Goal: Task Accomplishment & Management: Manage account settings

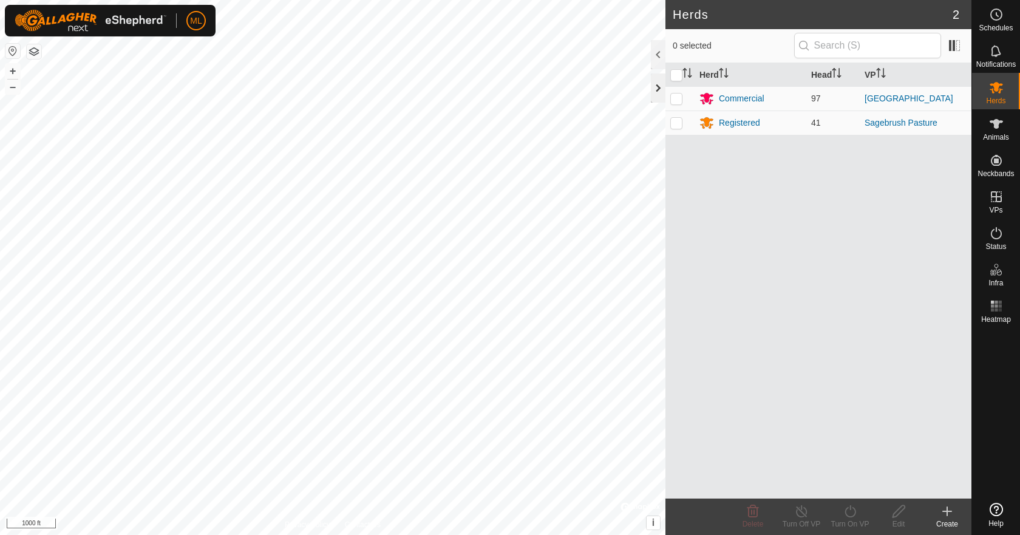
click at [663, 81] on div at bounding box center [658, 87] width 15 height 29
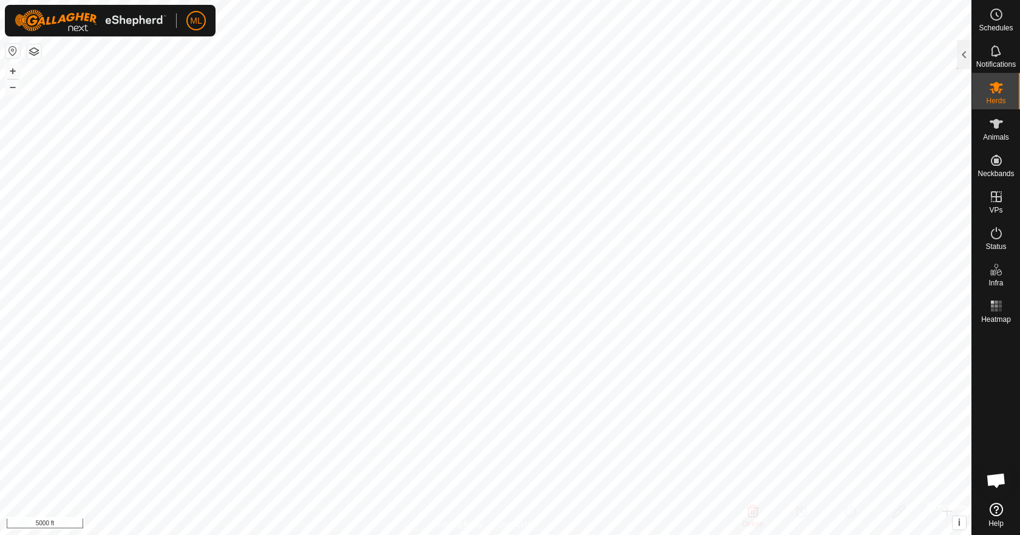
click at [304, 534] on html "ML Schedules Notifications Herds Animals Neckbands VPs Status Infra Heatmap Hel…" at bounding box center [510, 267] width 1020 height 535
click at [967, 53] on div at bounding box center [964, 54] width 15 height 29
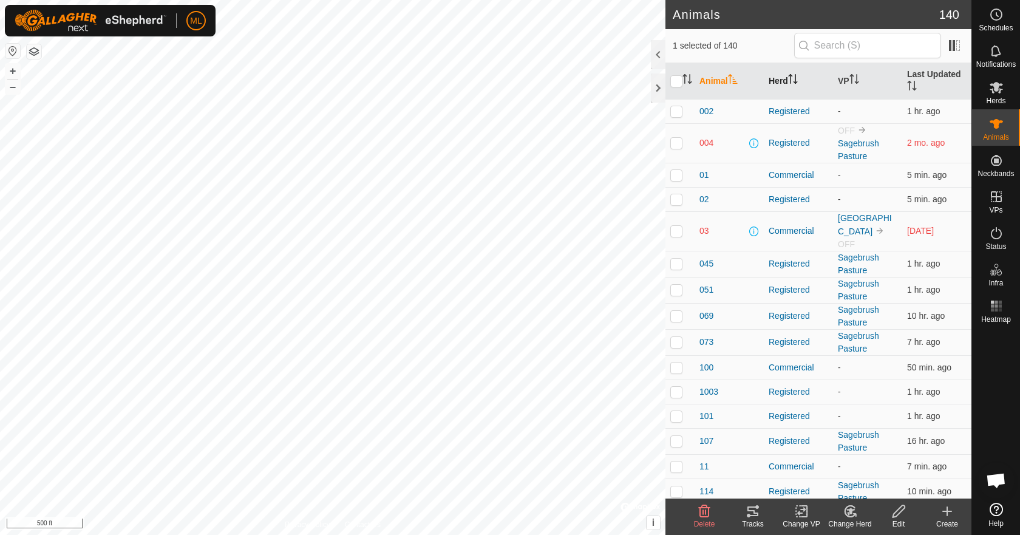
click at [778, 80] on th "Herd" at bounding box center [798, 81] width 69 height 36
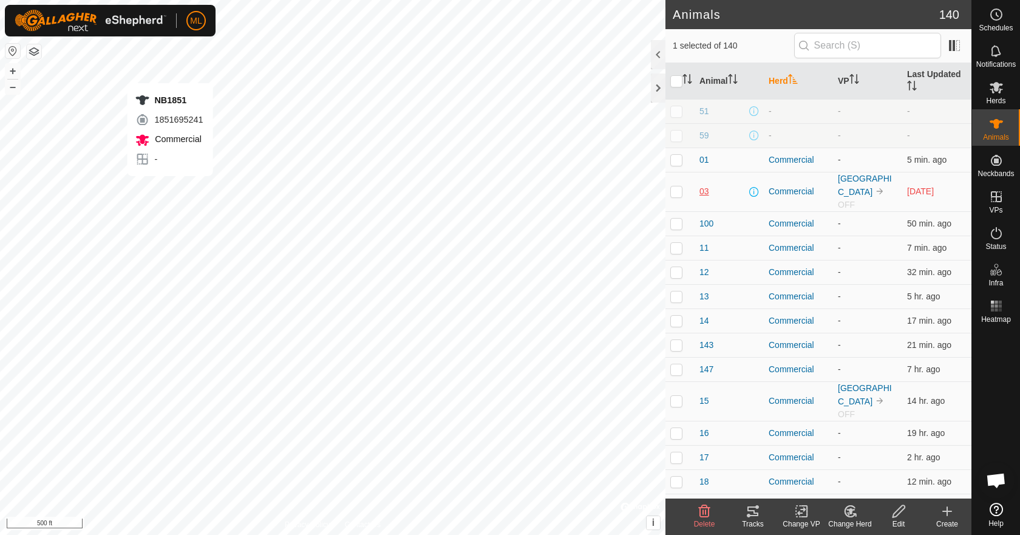
checkbox input "false"
checkbox input "true"
checkbox input "false"
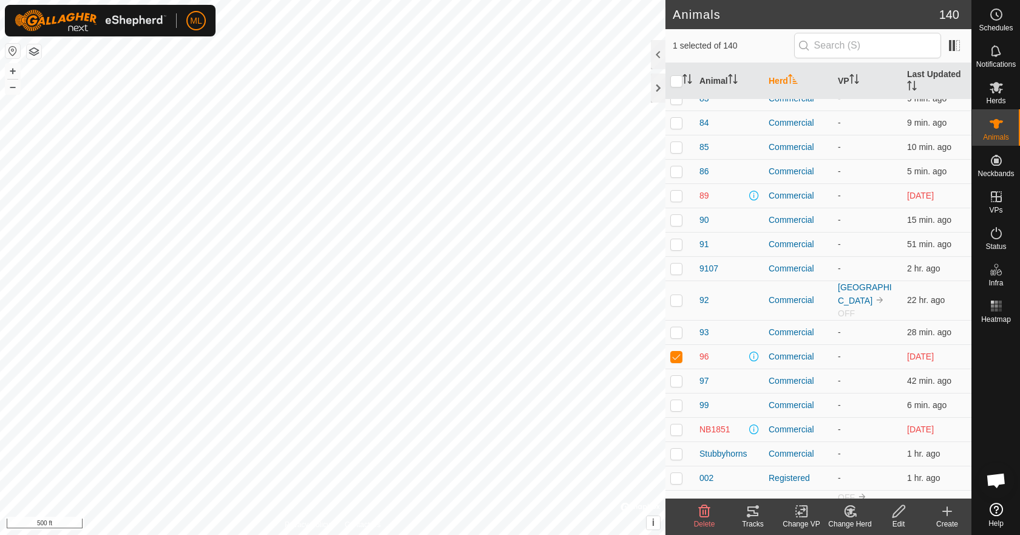
scroll to position [2171, 0]
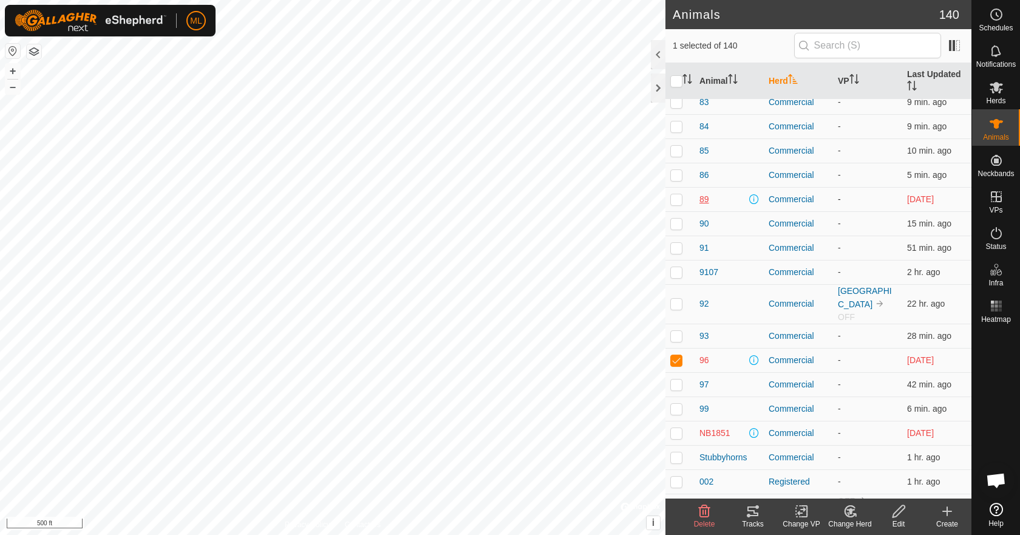
checkbox input "false"
checkbox input "true"
checkbox input "false"
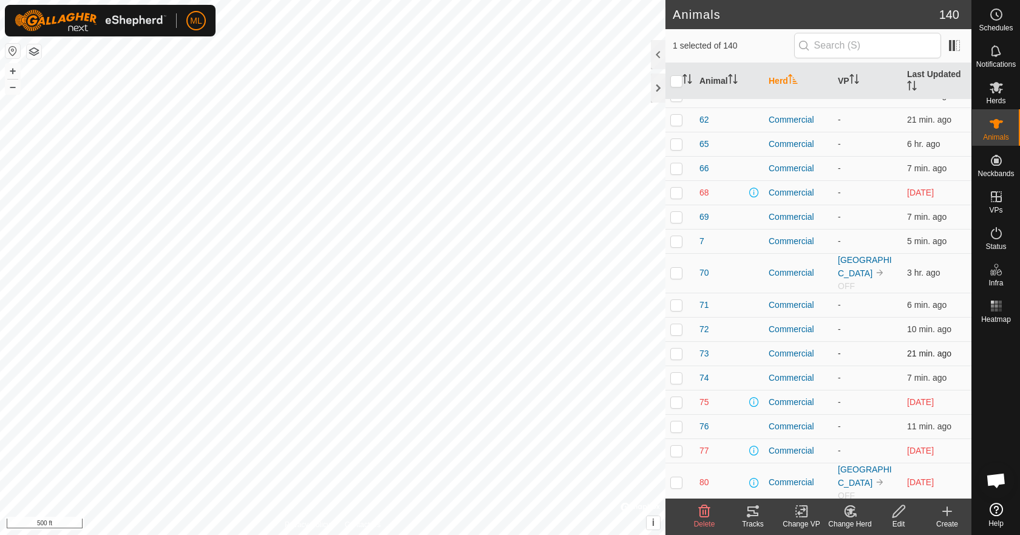
scroll to position [1687, 0]
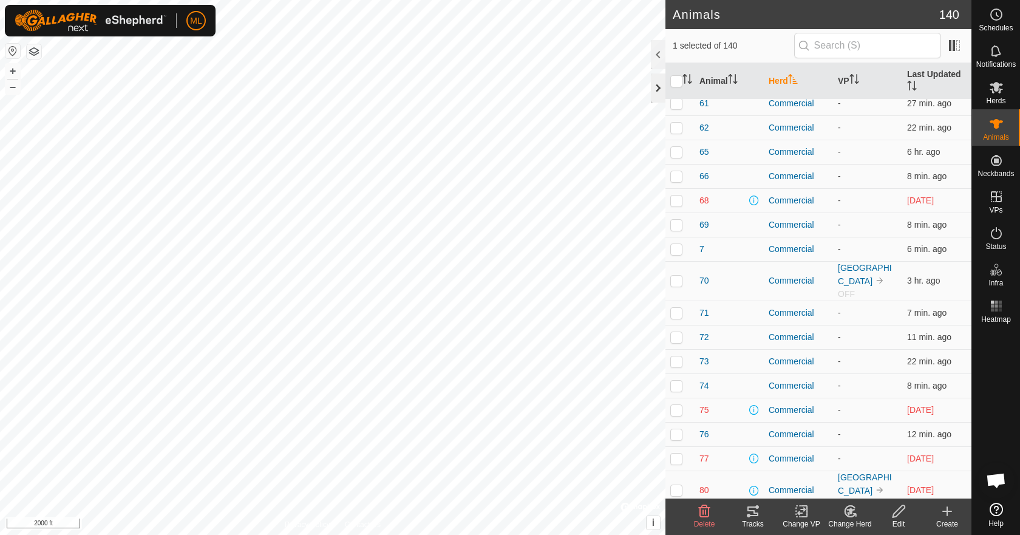
click at [658, 89] on div at bounding box center [658, 87] width 15 height 29
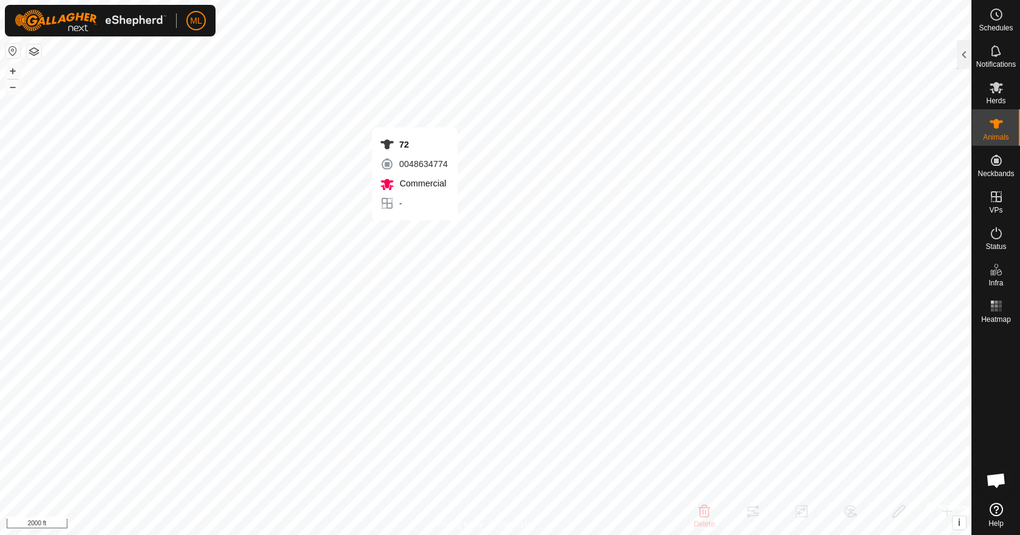
checkbox input "true"
checkbox input "false"
click at [966, 55] on div at bounding box center [964, 54] width 15 height 29
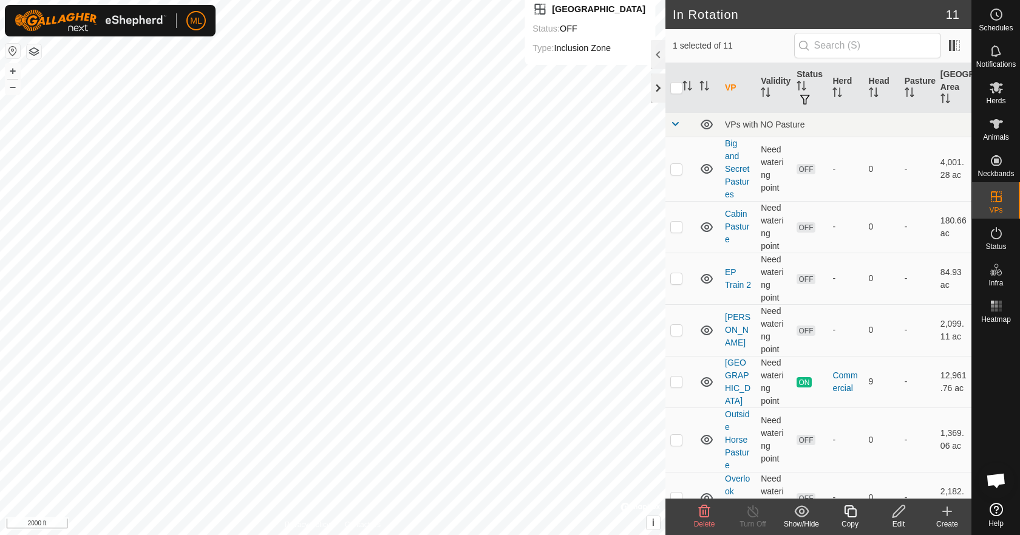
click at [658, 94] on div at bounding box center [658, 87] width 15 height 29
